Goal: Task Accomplishment & Management: Use online tool/utility

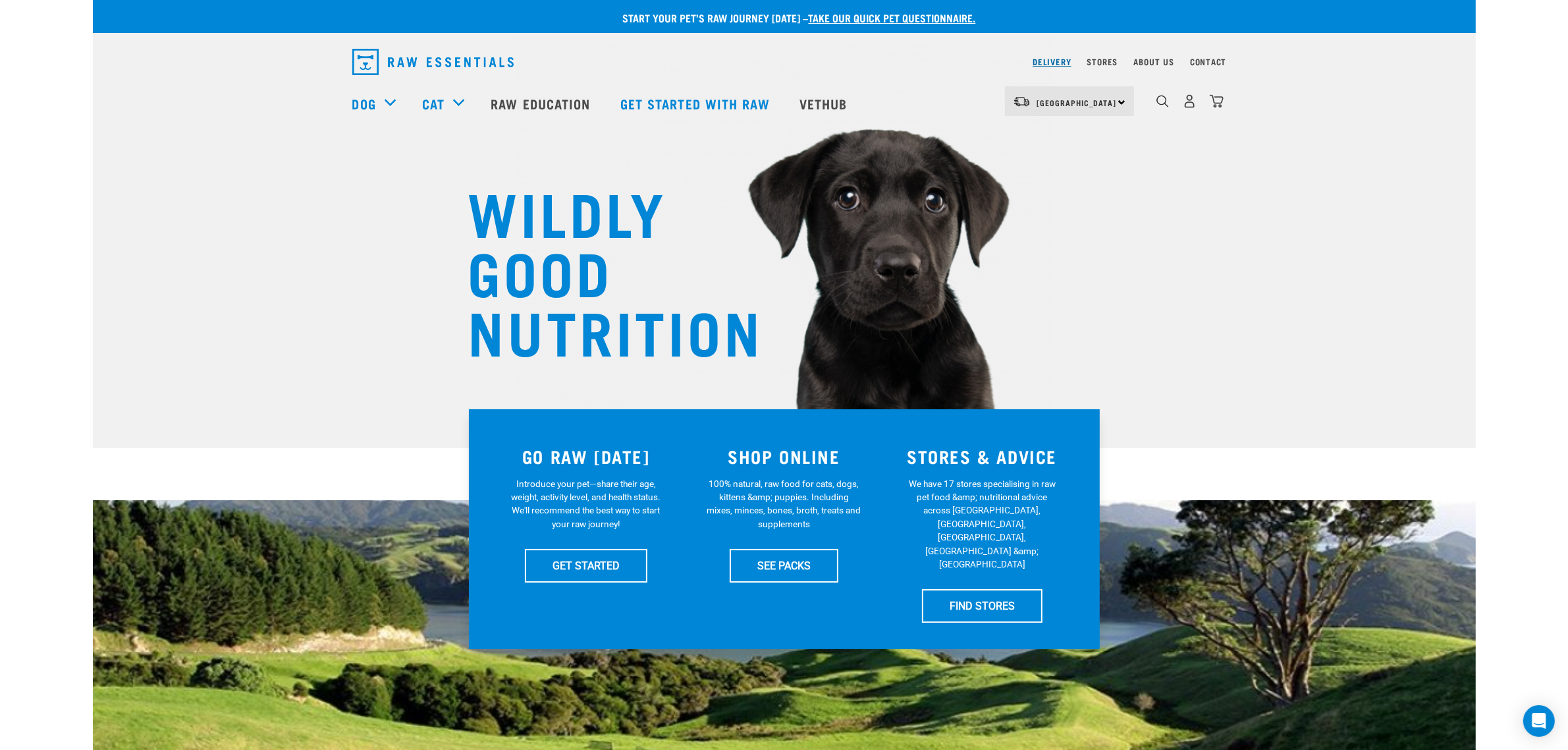
click at [1055, 60] on link "Delivery" at bounding box center [1052, 61] width 38 height 5
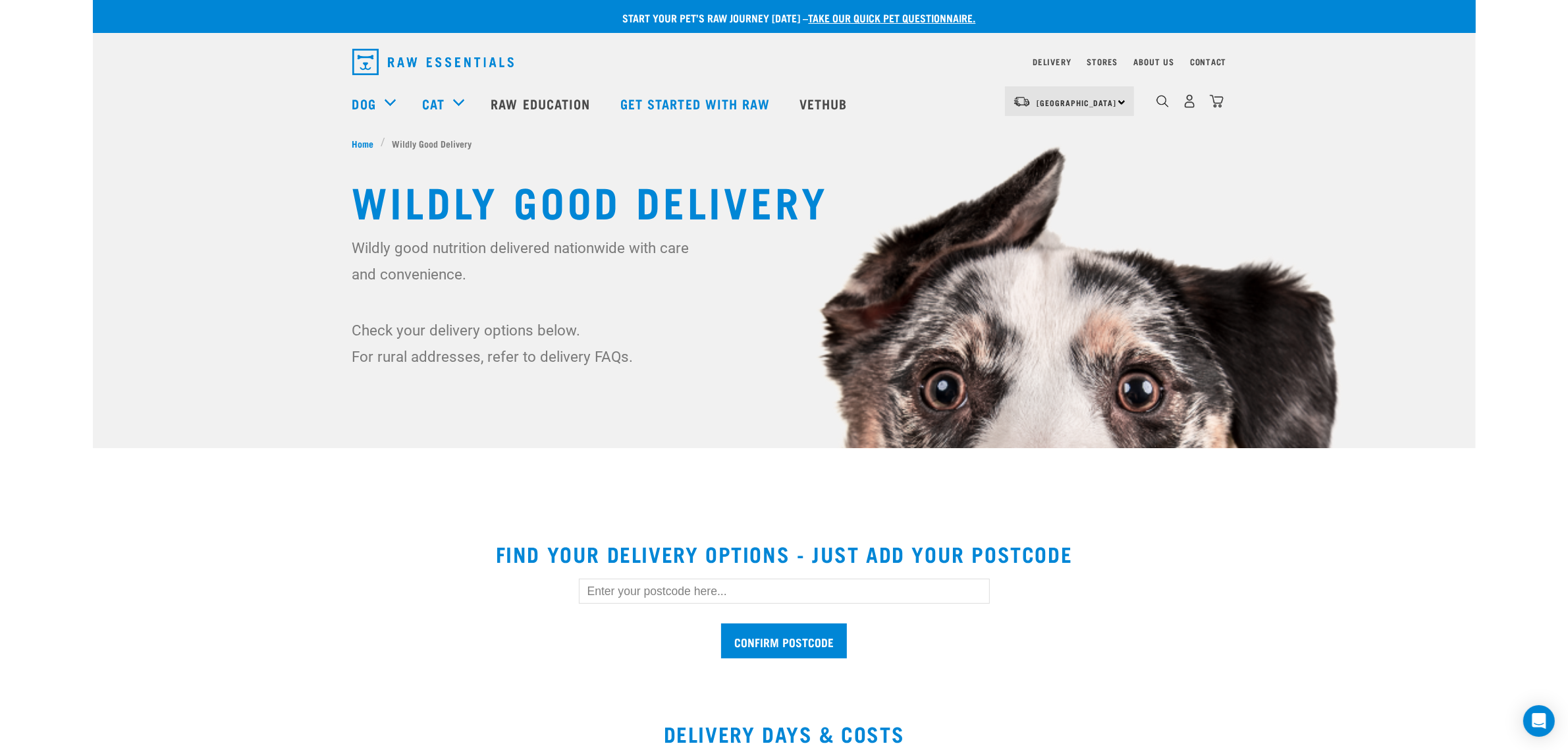
click at [778, 593] on input "text" at bounding box center [785, 591] width 411 height 25
click at [721, 623] on input "Confirm postcode" at bounding box center [783, 640] width 125 height 35
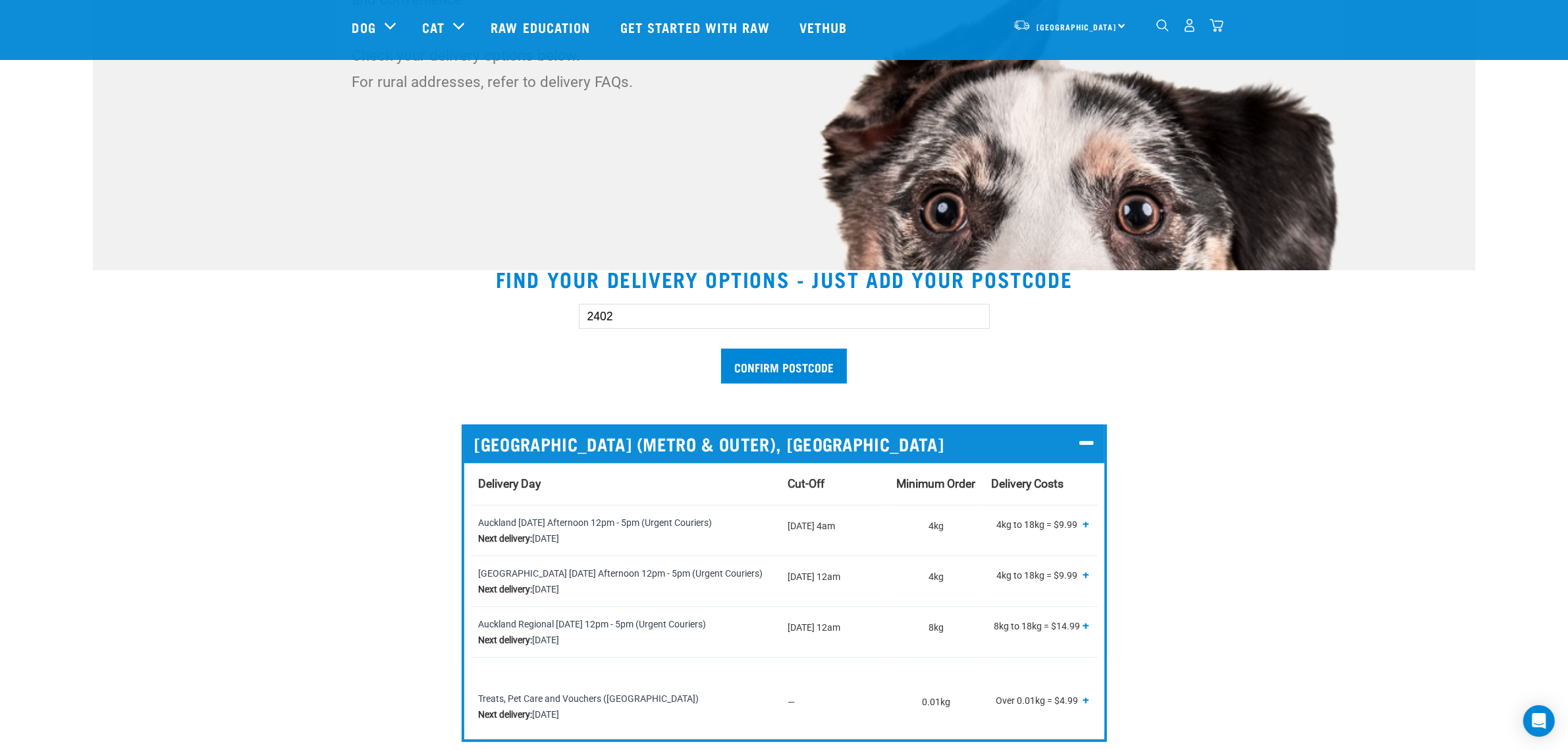
scroll to position [247, 0]
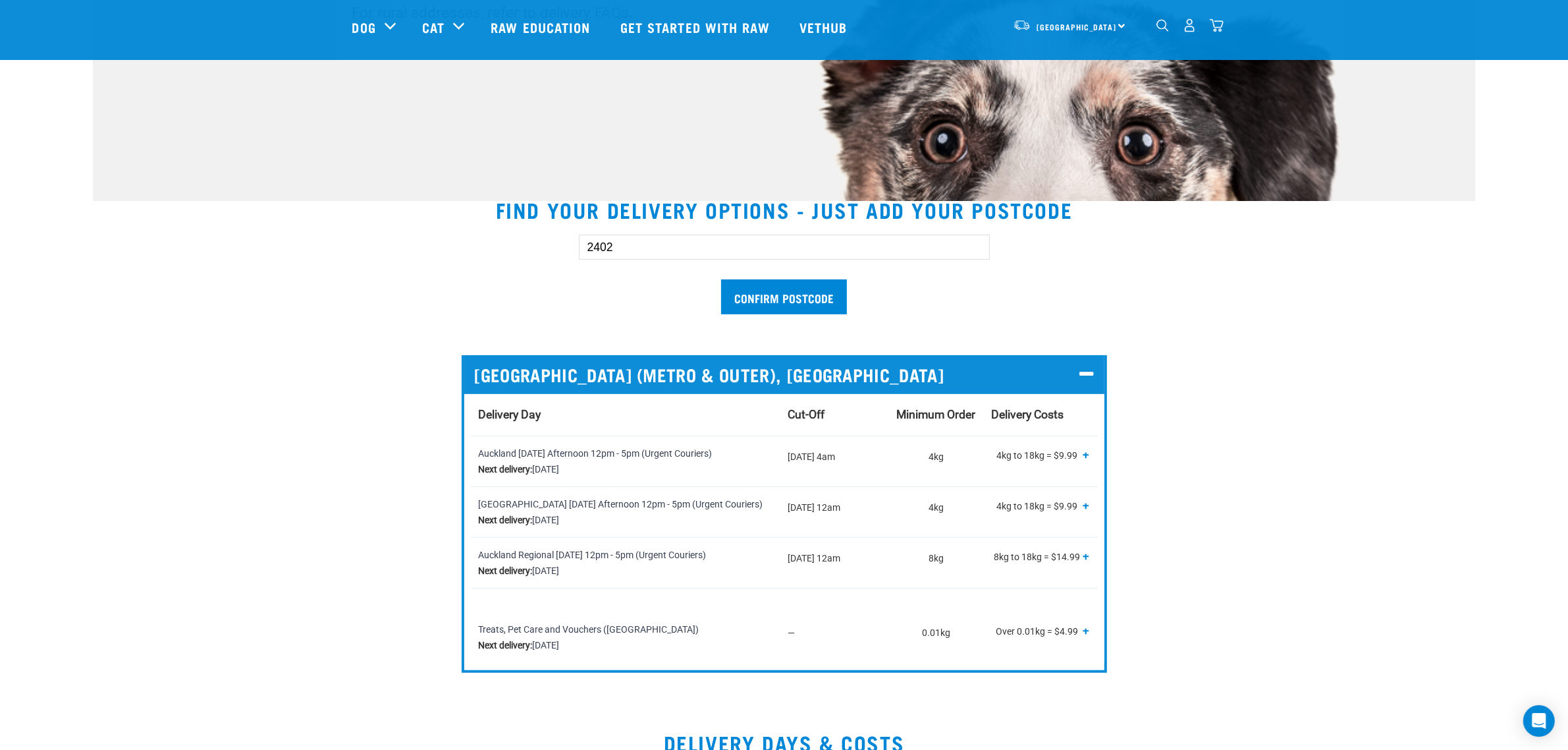
drag, startPoint x: 627, startPoint y: 242, endPoint x: 527, endPoint y: 232, distance: 100.5
click at [527, 232] on div "2402 Confirm postcode" at bounding box center [784, 267] width 907 height 108
click at [721, 279] on input "Confirm postcode" at bounding box center [783, 296] width 125 height 35
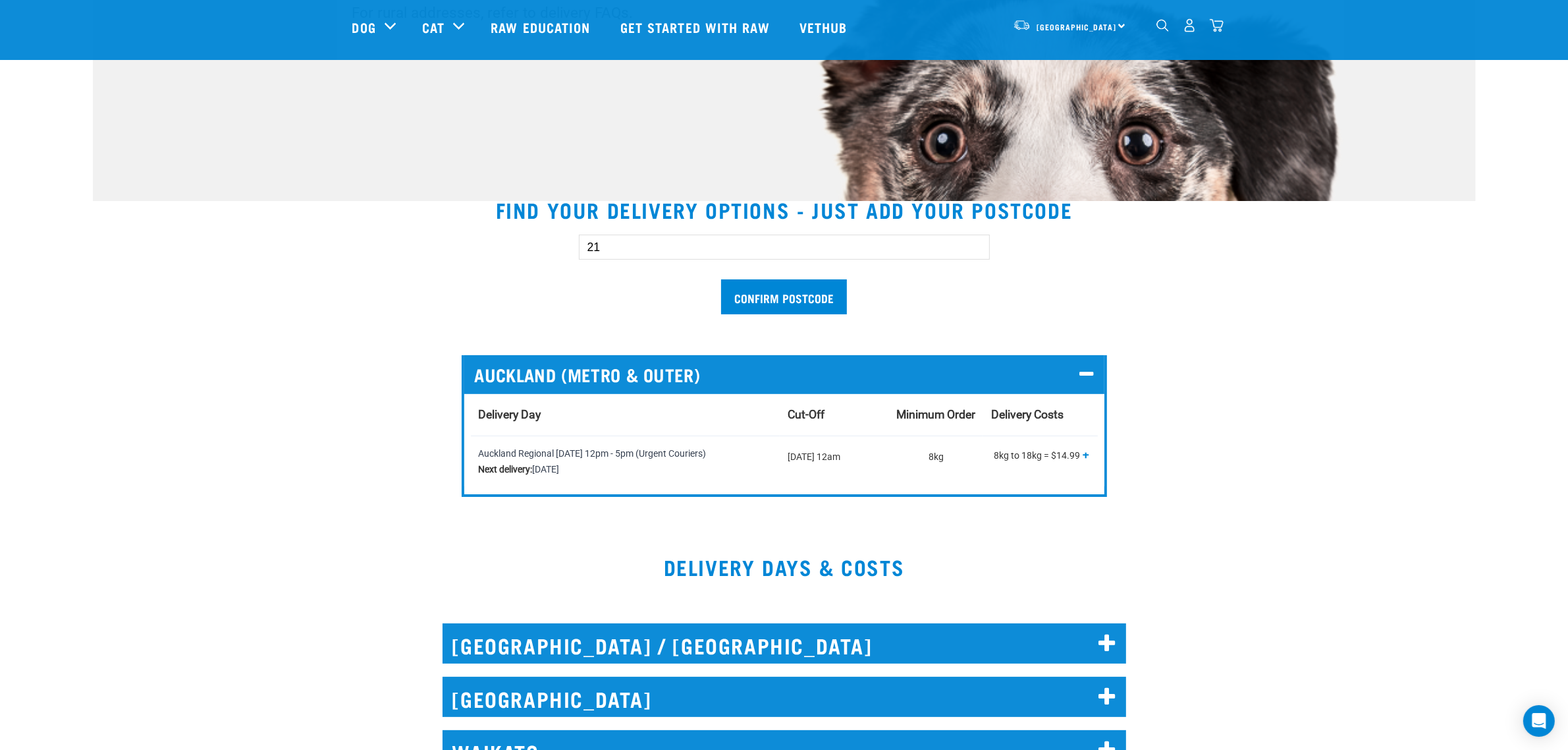
type input "2"
click at [692, 251] on input "text" at bounding box center [785, 247] width 411 height 25
click at [721, 279] on input "Confirm postcode" at bounding box center [783, 296] width 125 height 35
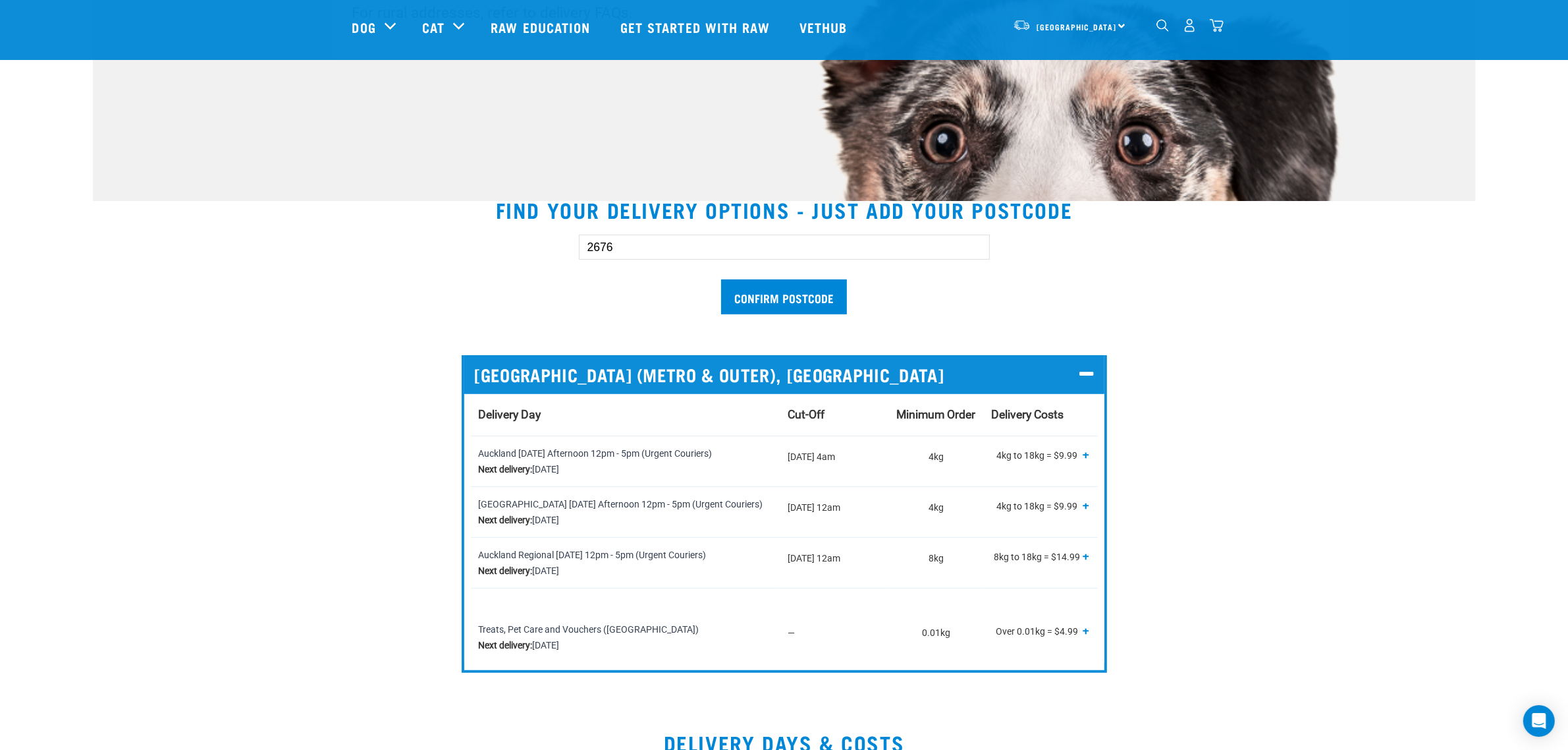
click at [721, 279] on input "Confirm postcode" at bounding box center [783, 296] width 125 height 35
type input "2"
click at [721, 279] on input "Confirm postcode" at bounding box center [783, 296] width 125 height 35
drag, startPoint x: 550, startPoint y: 256, endPoint x: 508, endPoint y: 258, distance: 42.0
click at [508, 258] on div "2121 Confirm postcode" at bounding box center [784, 267] width 907 height 108
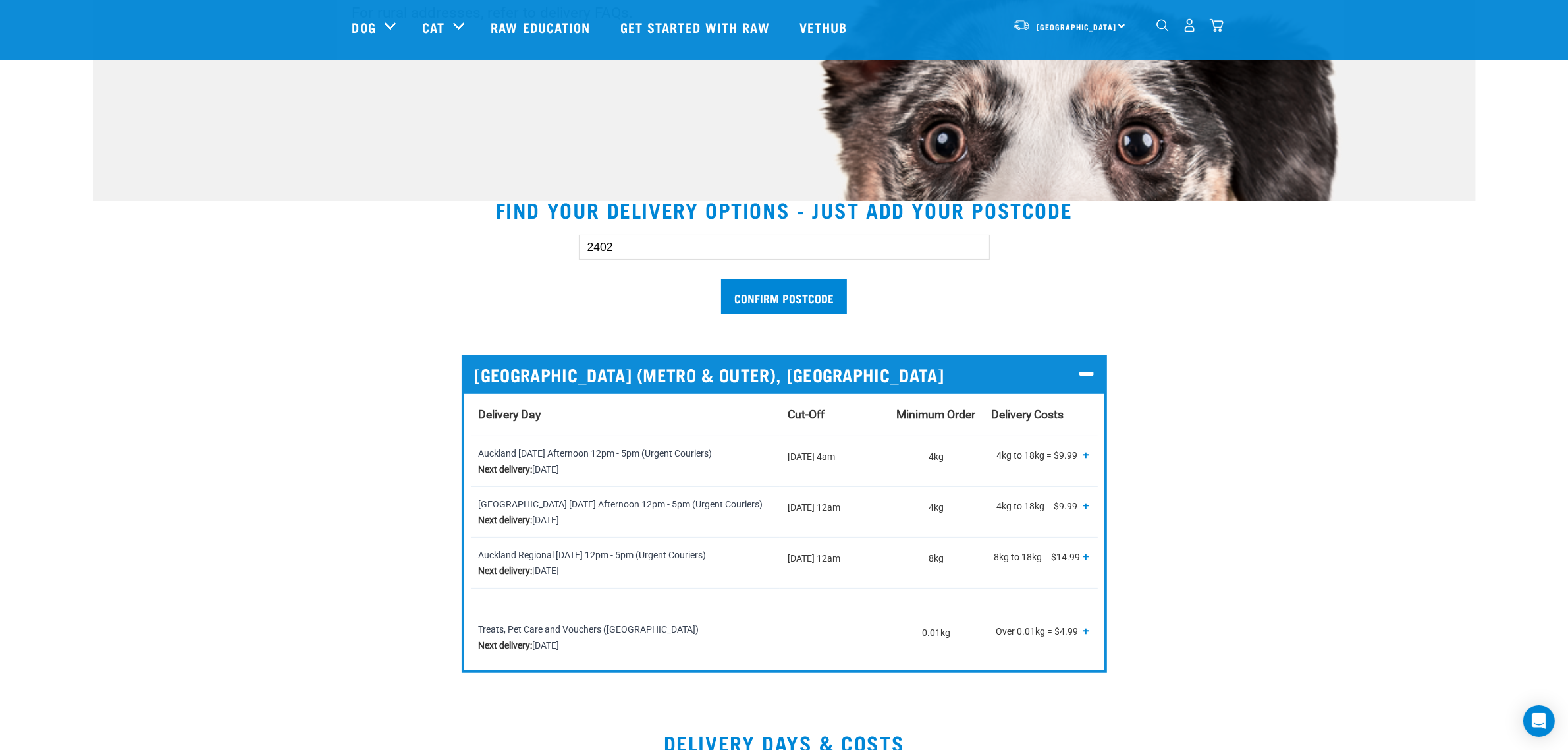
type input "2402"
click at [721, 279] on input "Confirm postcode" at bounding box center [783, 296] width 125 height 35
click at [748, 285] on input "Confirm postcode" at bounding box center [783, 296] width 125 height 35
